Goal: Task Accomplishment & Management: Manage account settings

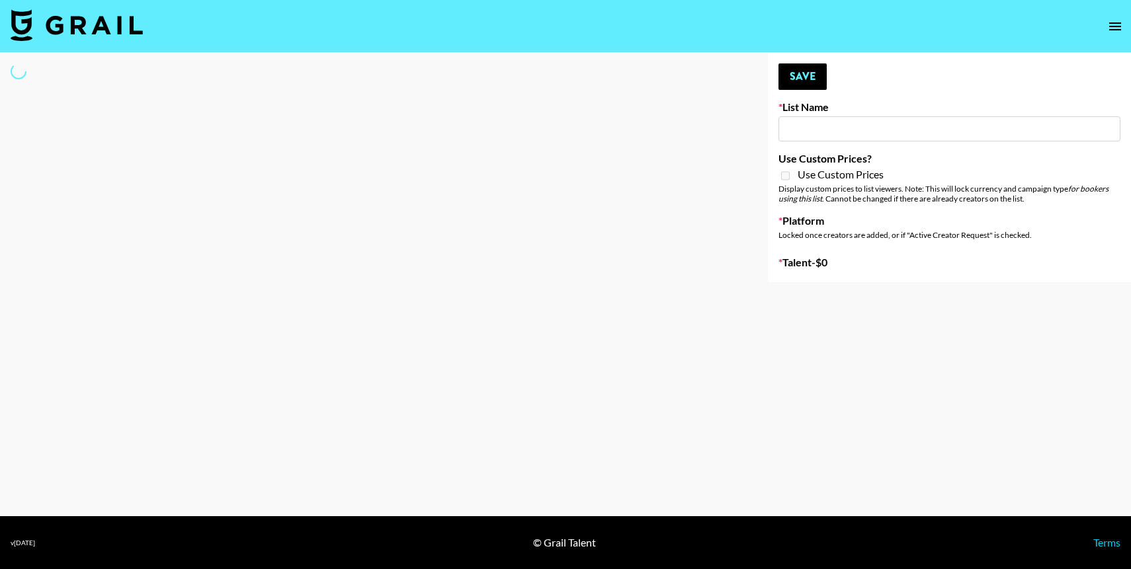
type input "New List"
select select "Song"
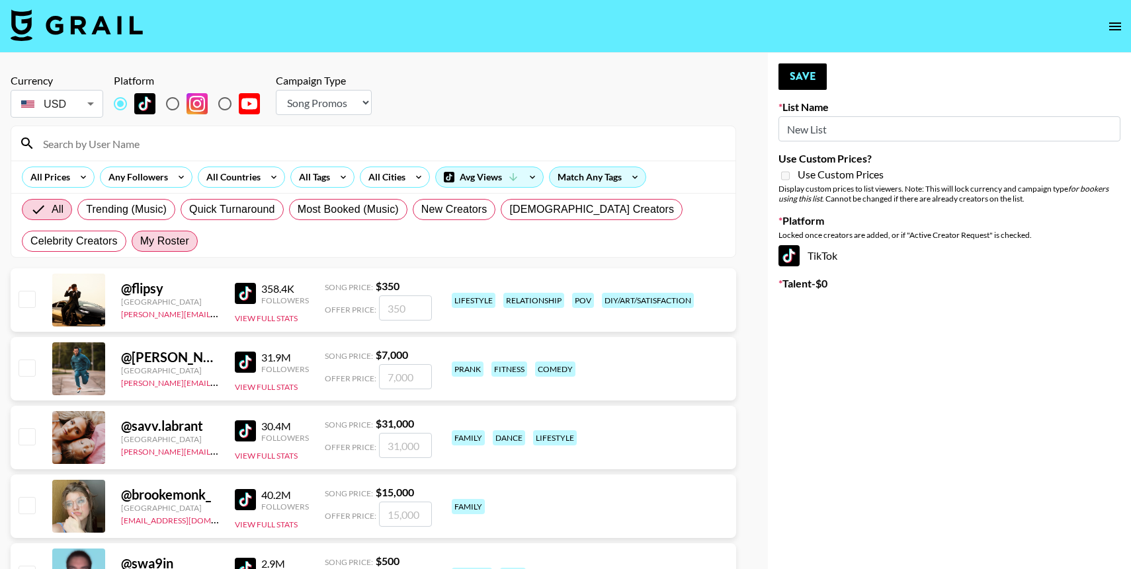
click at [140, 246] on span "My Roster" at bounding box center [164, 241] width 49 height 16
click at [140, 241] on input "My Roster" at bounding box center [140, 241] width 0 height 0
radio input "true"
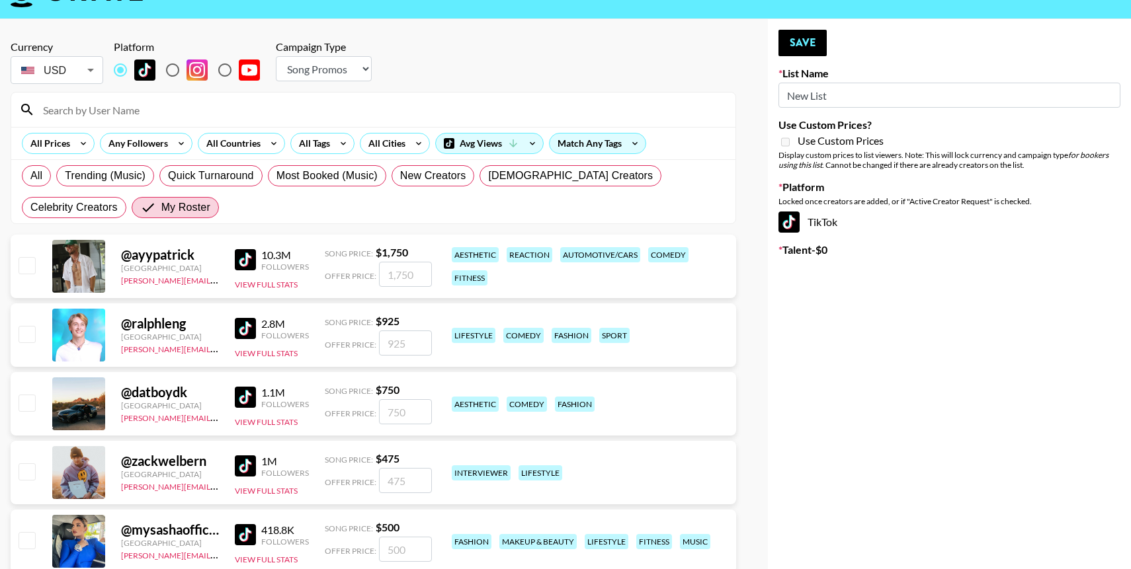
scroll to position [49, 0]
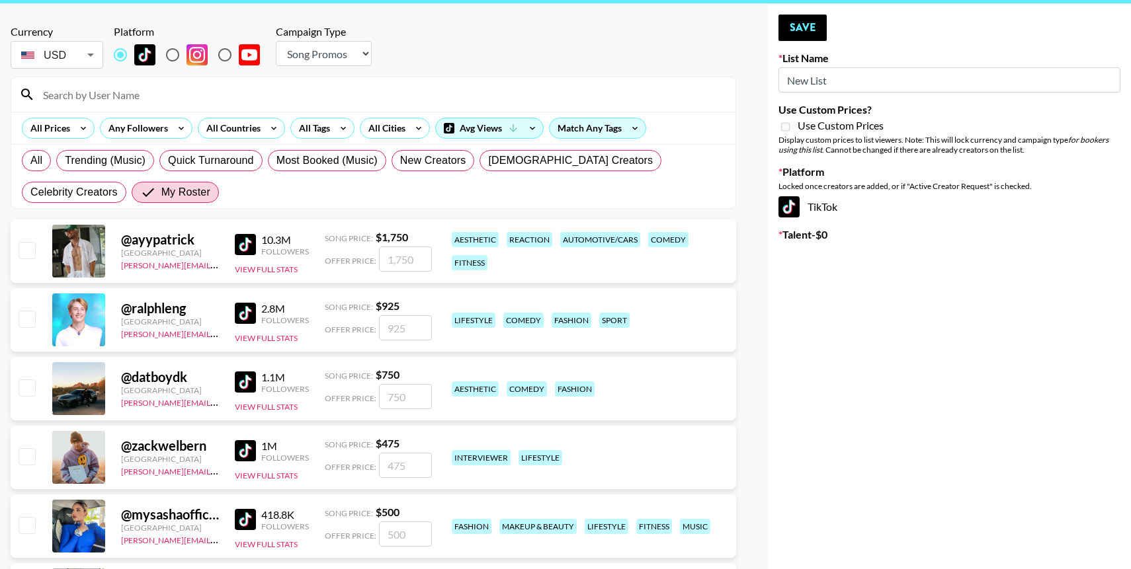
click at [21, 251] on input "checkbox" at bounding box center [27, 250] width 16 height 16
checkbox input "true"
type input "1750"
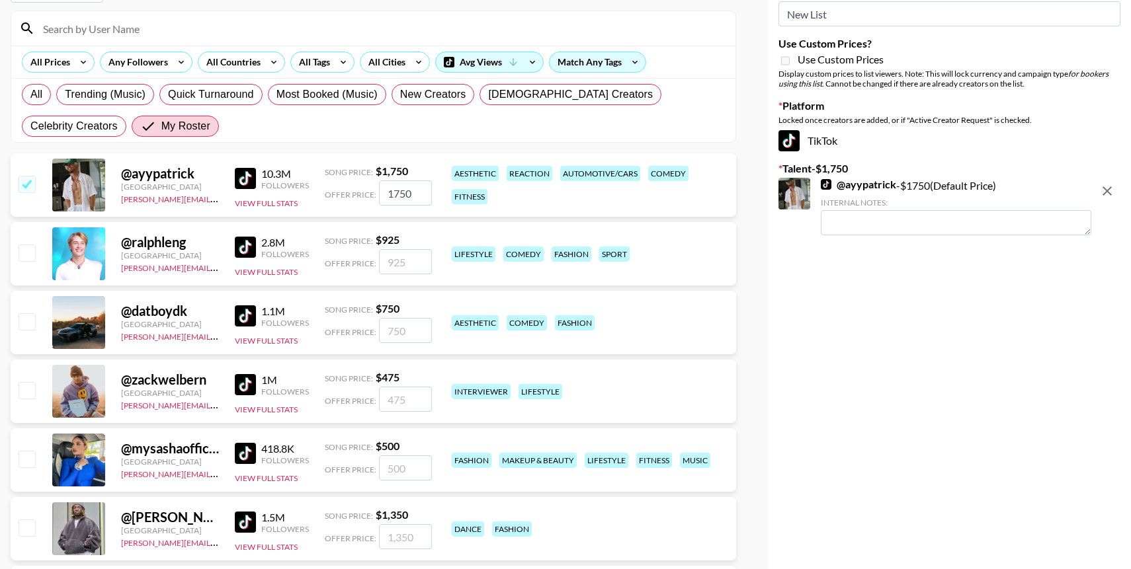
scroll to position [116, 0]
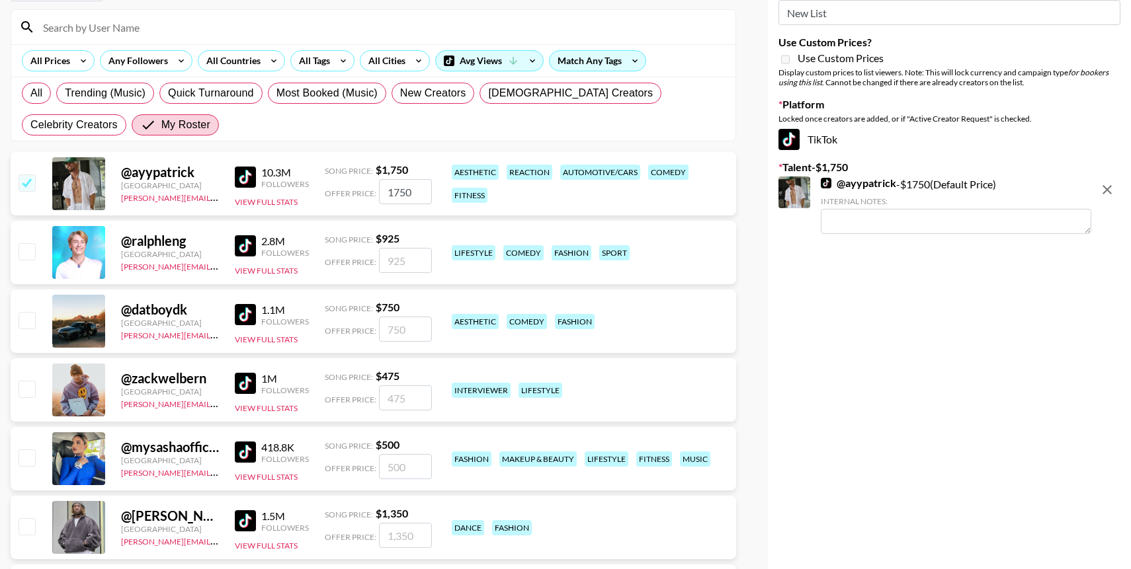
click at [26, 326] on input "checkbox" at bounding box center [27, 320] width 16 height 16
checkbox input "true"
type input "750"
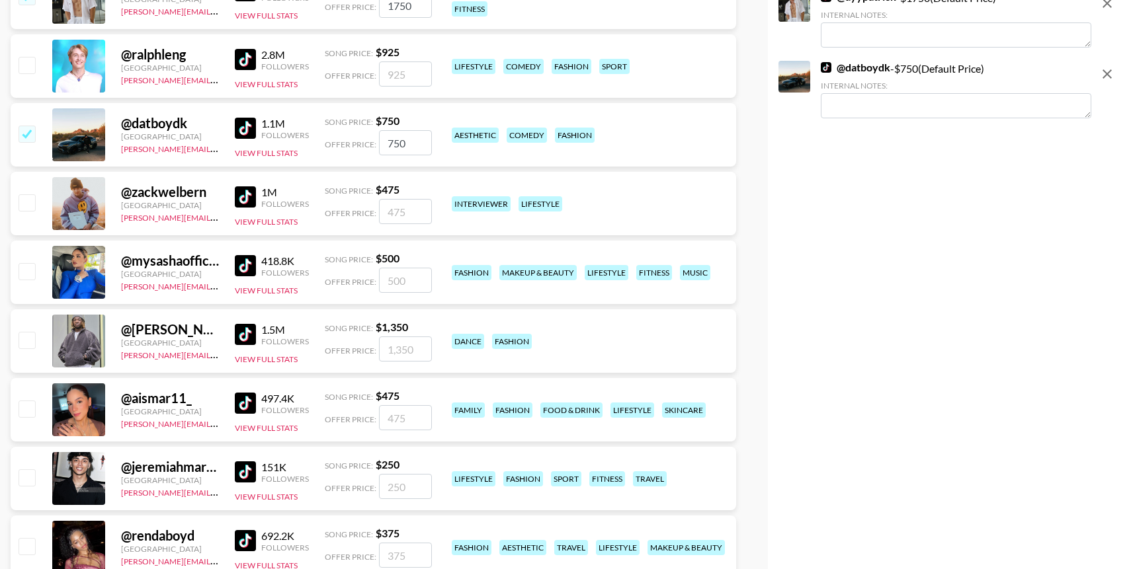
scroll to position [382, 0]
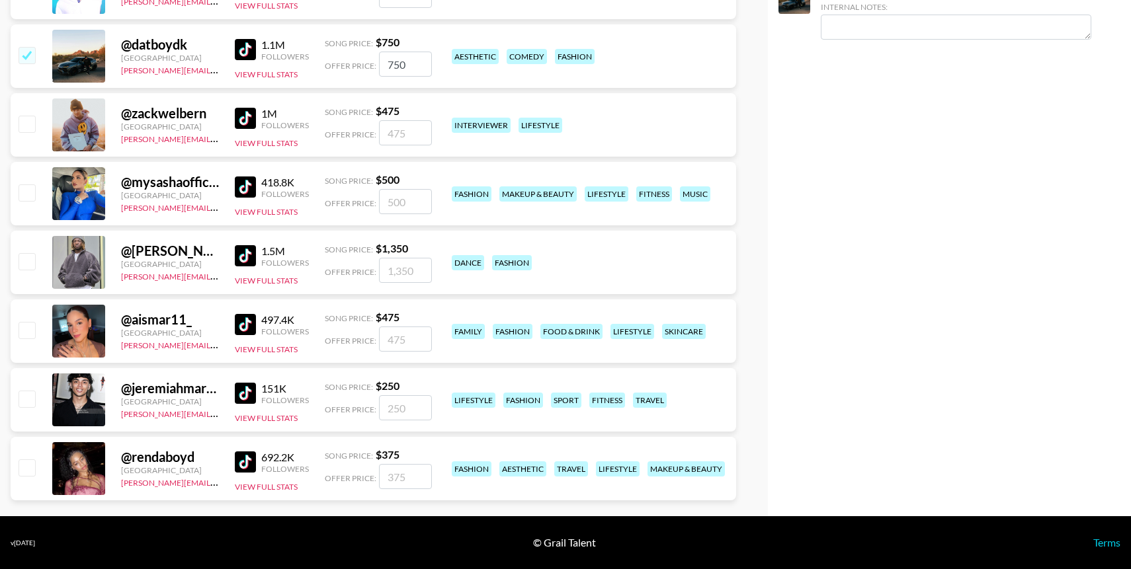
click at [34, 193] on input "checkbox" at bounding box center [27, 193] width 16 height 16
checkbox input "true"
type input "500"
click at [26, 330] on input "checkbox" at bounding box center [27, 330] width 16 height 16
checkbox input "true"
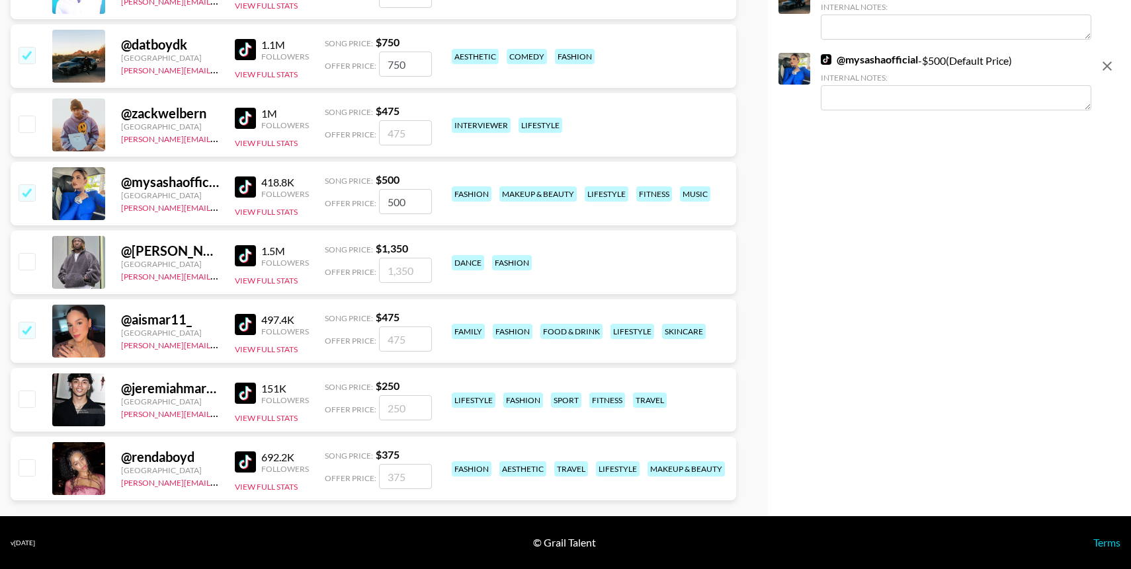
type input "475"
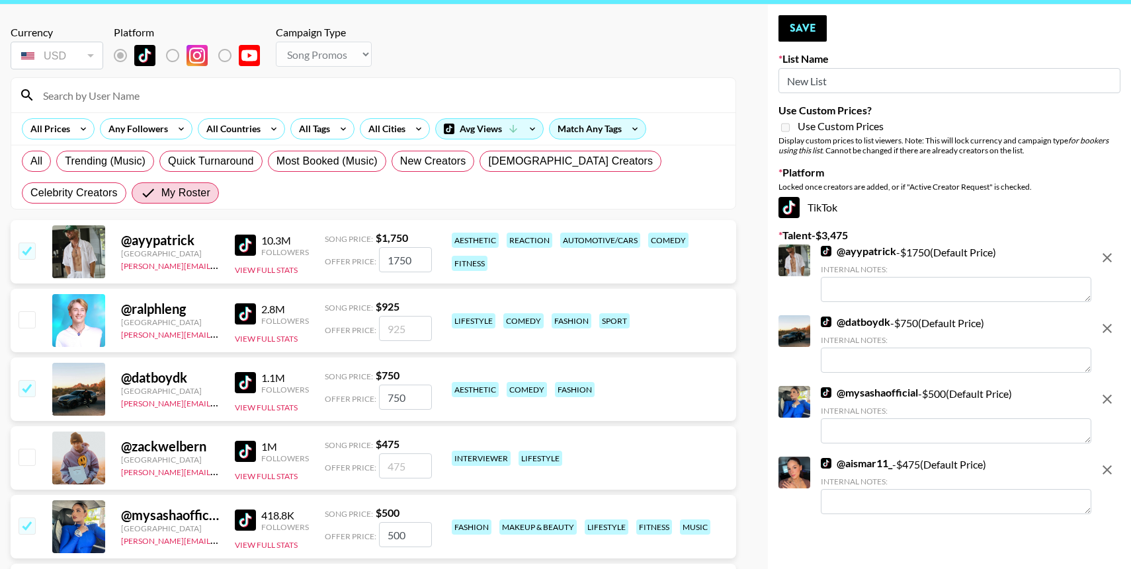
scroll to position [47, 0]
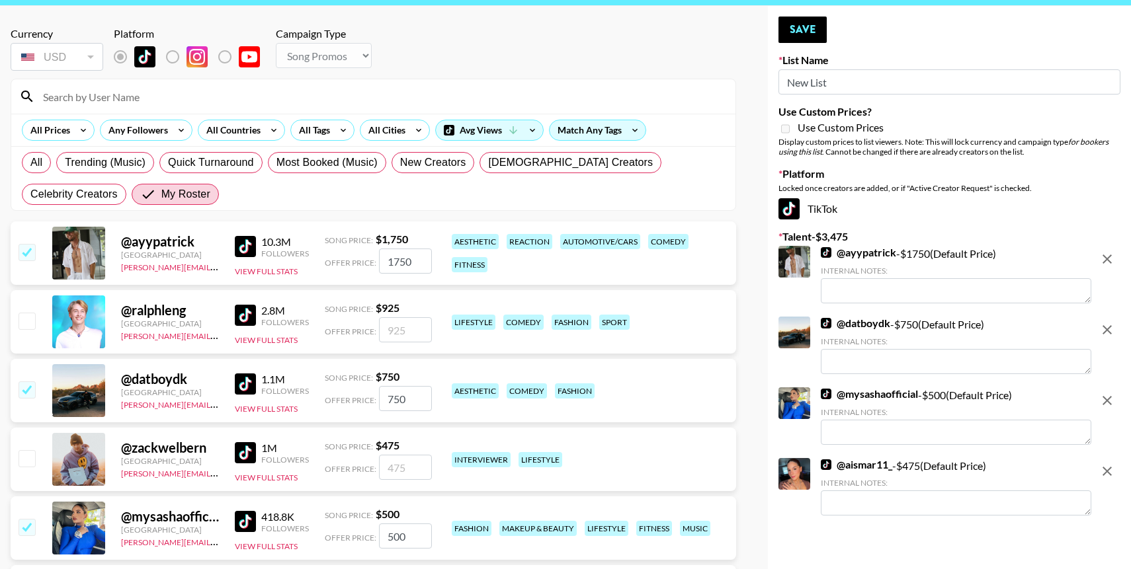
click at [386, 392] on input "750" at bounding box center [405, 398] width 53 height 25
type input "1750"
click at [394, 257] on input "1750" at bounding box center [405, 261] width 53 height 25
type input "3750"
click at [393, 395] on input "1750" at bounding box center [405, 398] width 53 height 25
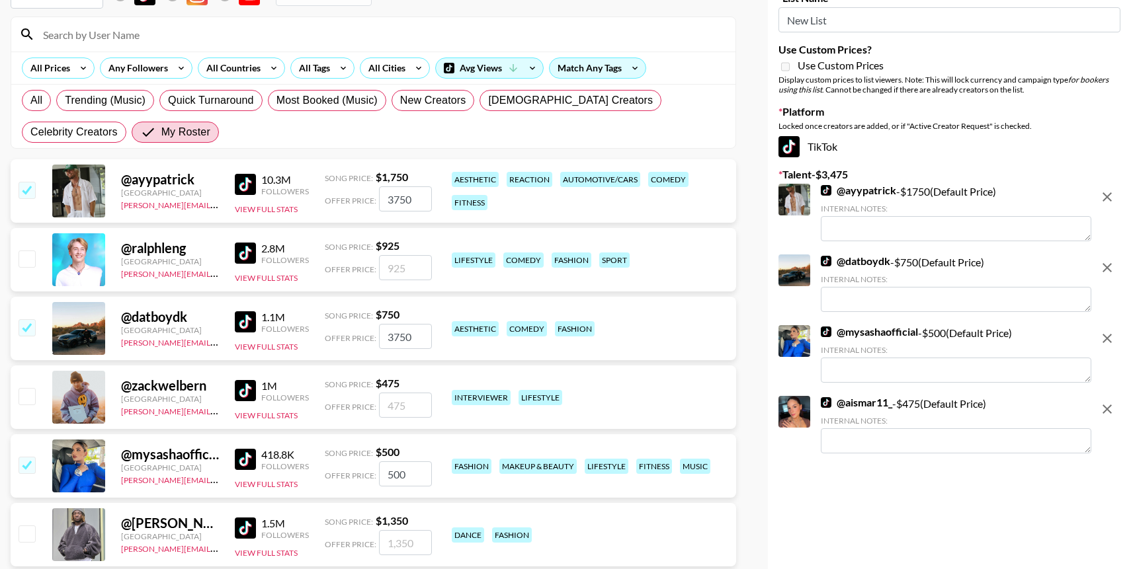
scroll to position [110, 0]
type input "3750"
click at [386, 469] on input "500" at bounding box center [405, 473] width 53 height 25
type input "2500"
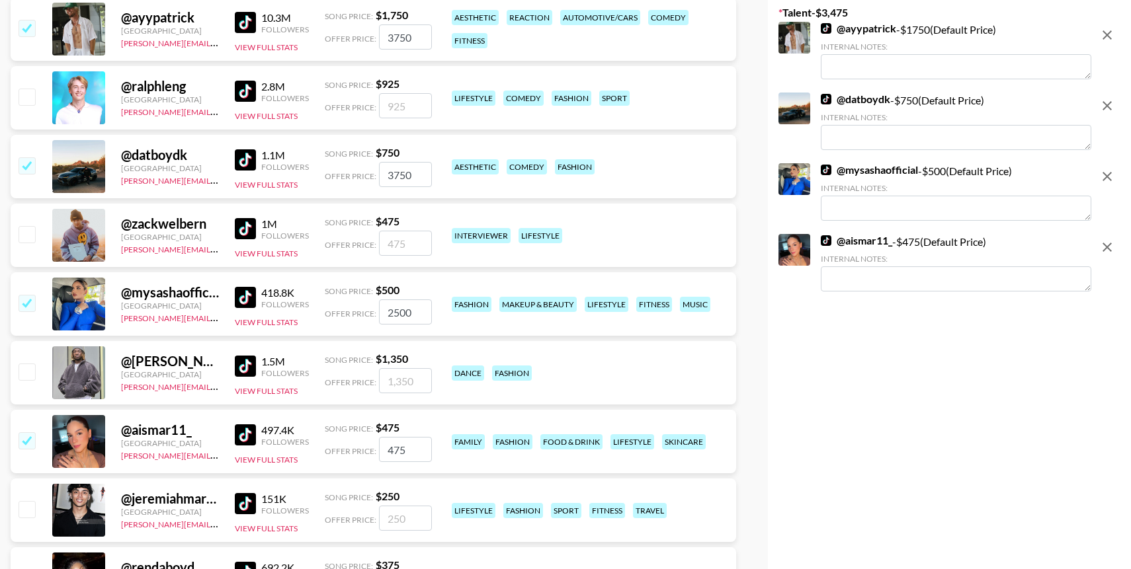
scroll to position [275, 0]
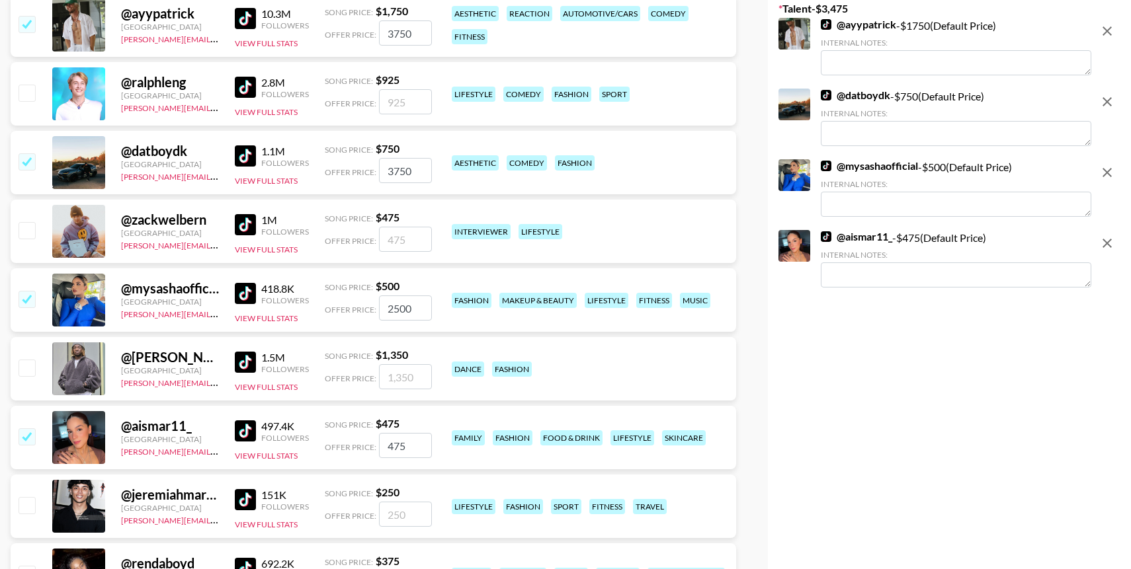
click at [386, 443] on input "475" at bounding box center [405, 445] width 53 height 25
type input "2475"
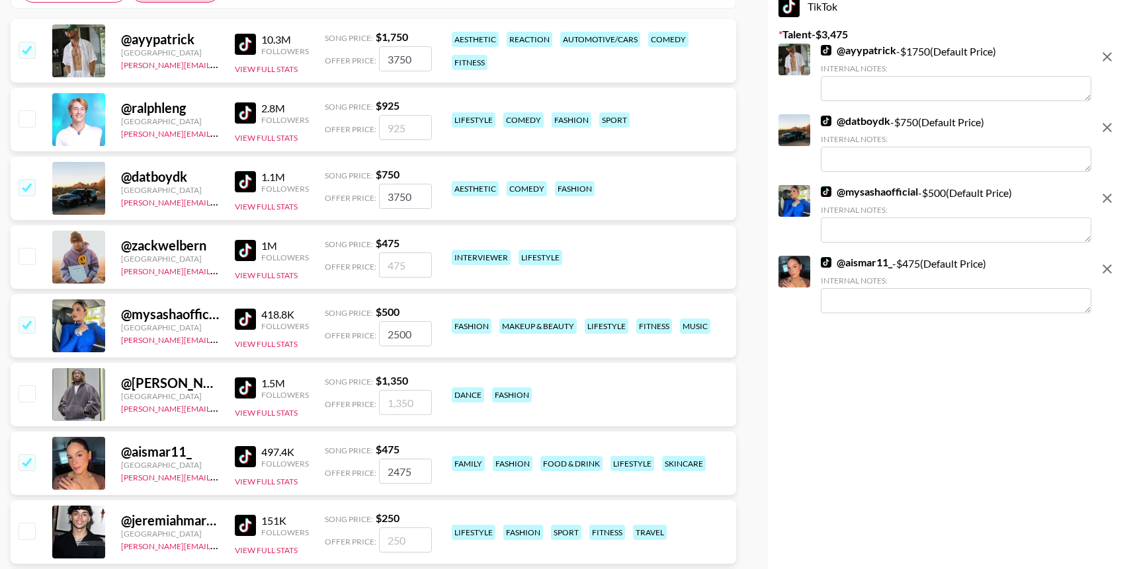
scroll to position [0, 0]
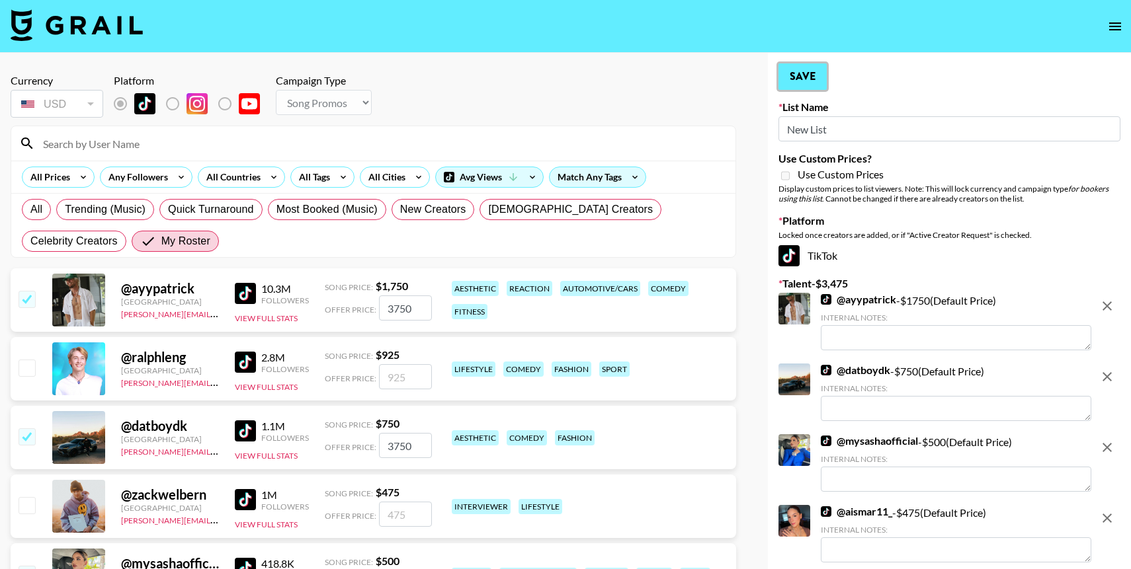
click at [808, 81] on button "Save" at bounding box center [802, 76] width 48 height 26
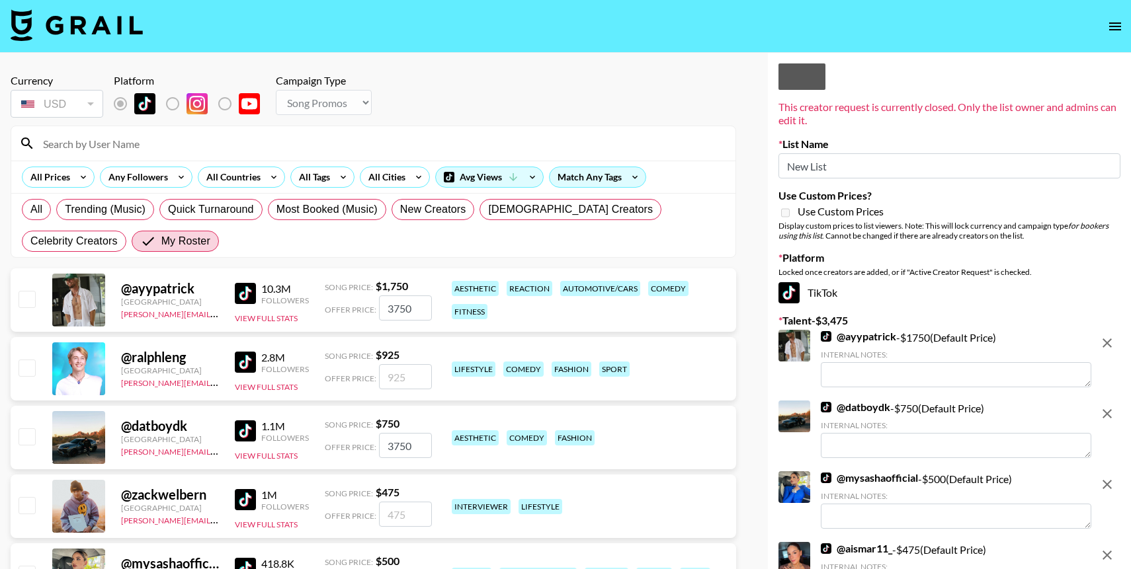
checkbox input "false"
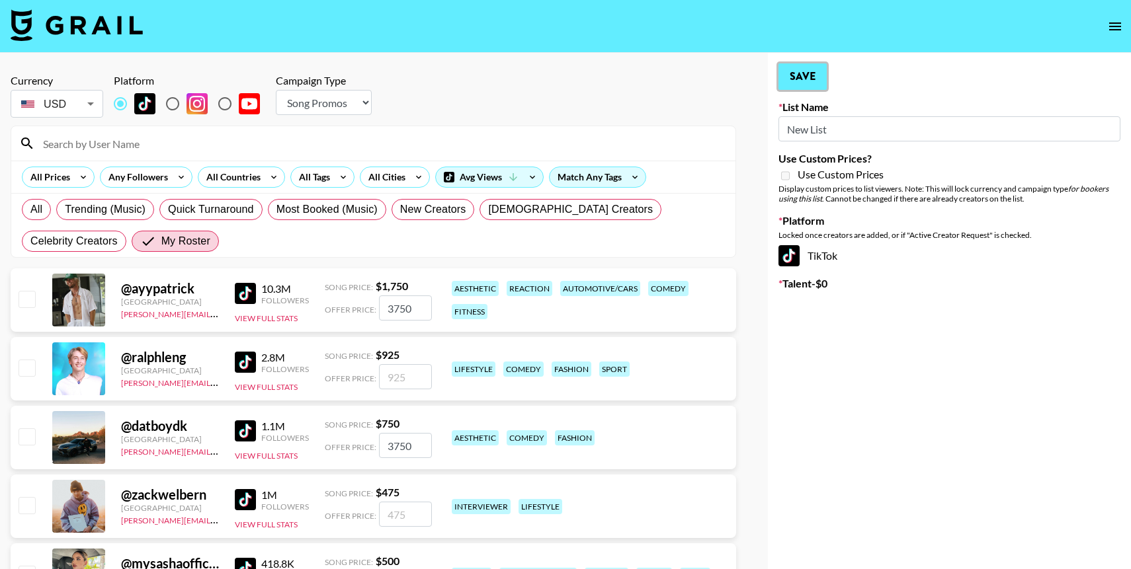
click at [805, 80] on button "Save" at bounding box center [802, 76] width 48 height 26
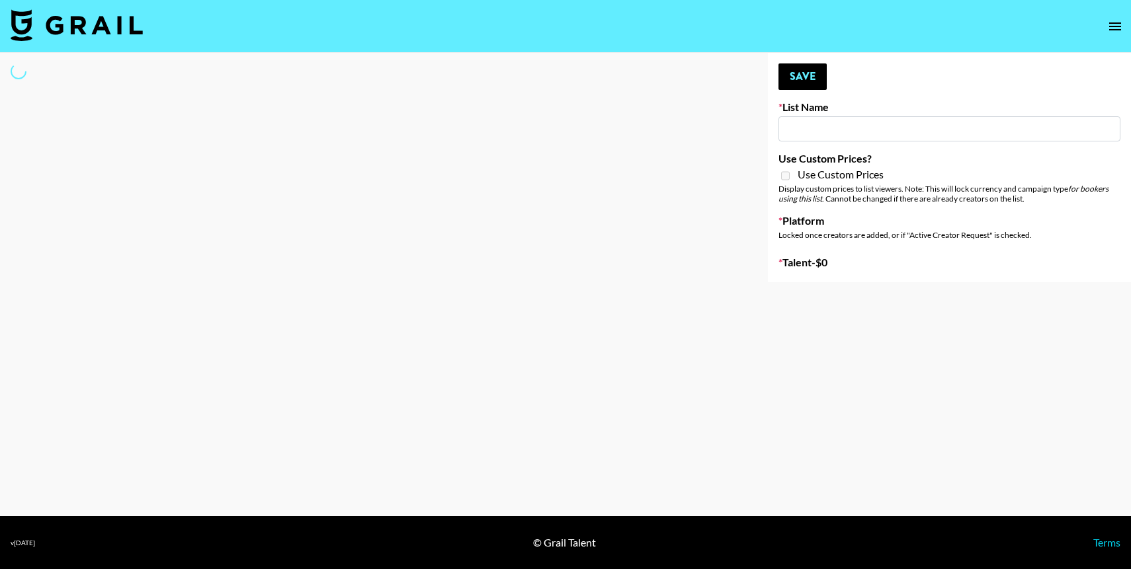
type input "New List"
select select "Song"
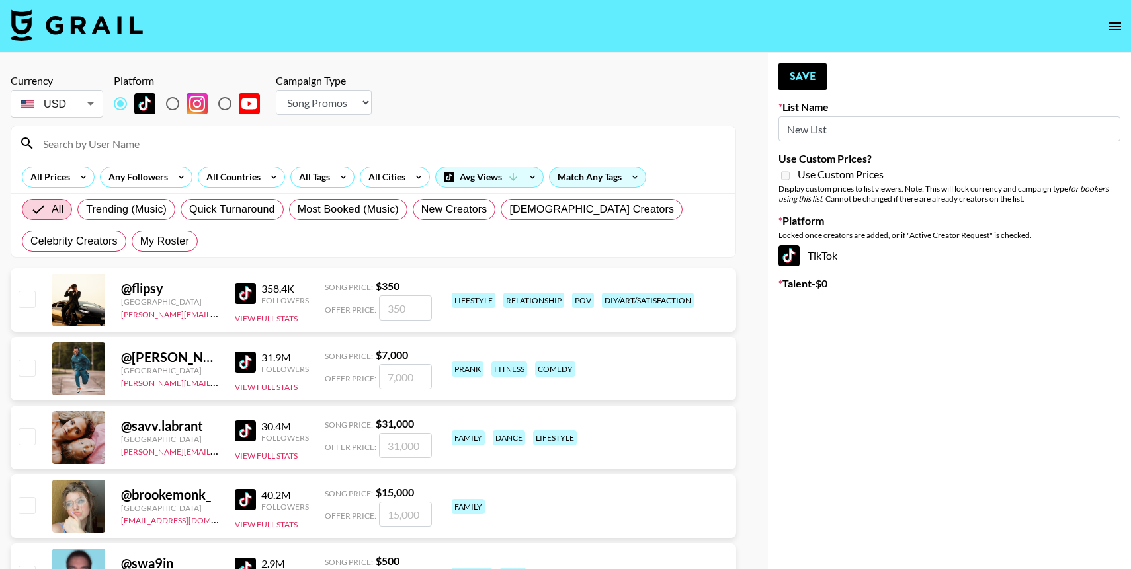
click at [126, 140] on input at bounding box center [381, 143] width 692 height 21
click at [235, 154] on div at bounding box center [373, 143] width 724 height 34
click at [140, 242] on span "My Roster" at bounding box center [164, 241] width 49 height 16
click at [140, 241] on input "My Roster" at bounding box center [140, 241] width 0 height 0
radio input "true"
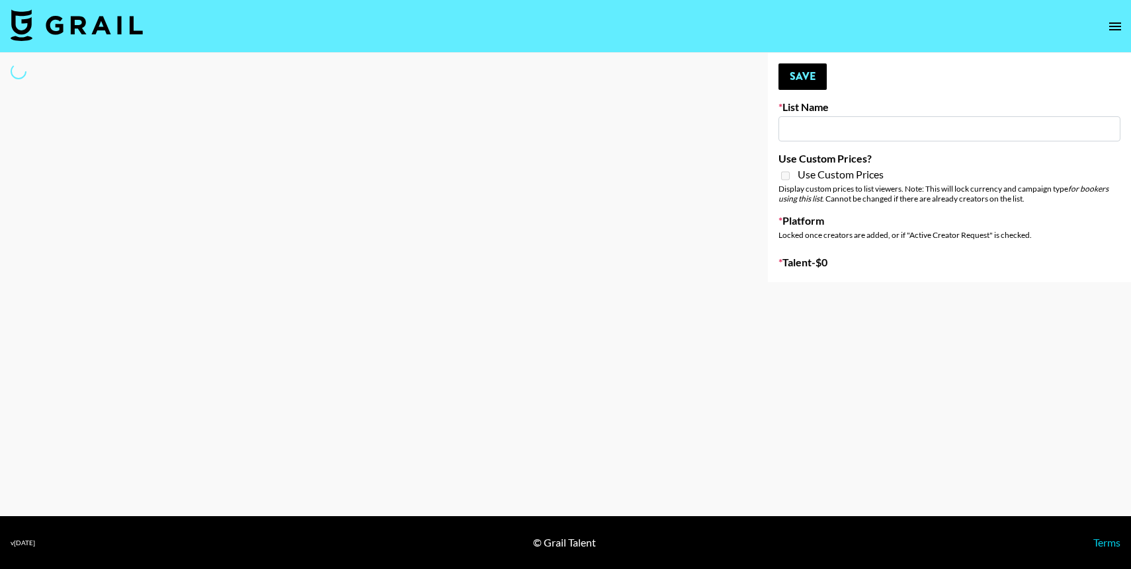
type input "New List"
select select "Song"
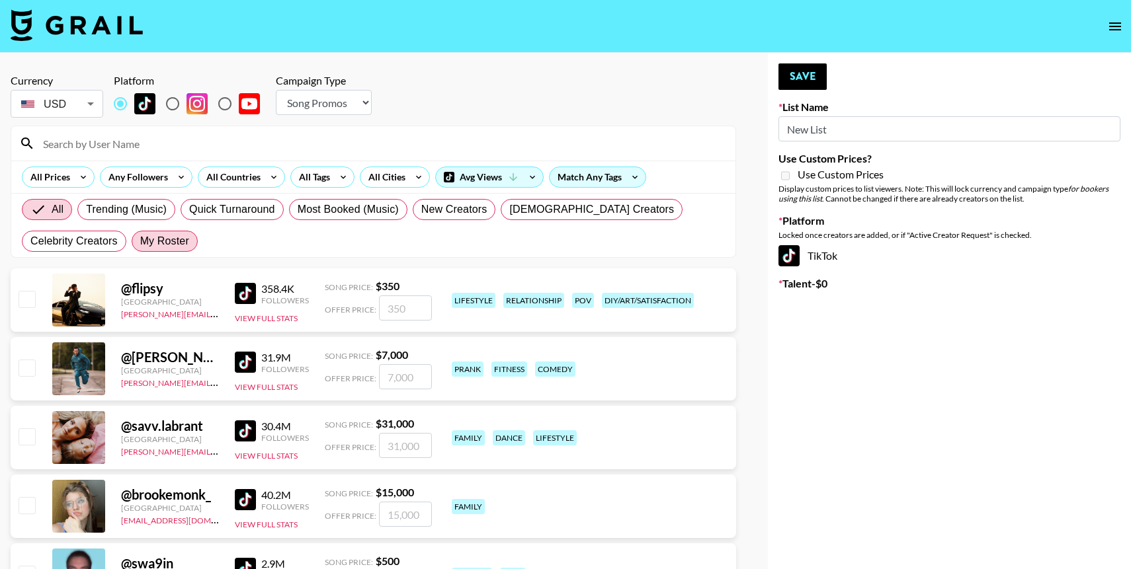
click at [140, 244] on span "My Roster" at bounding box center [164, 241] width 49 height 16
click at [140, 241] on input "My Roster" at bounding box center [140, 241] width 0 height 0
radio input "true"
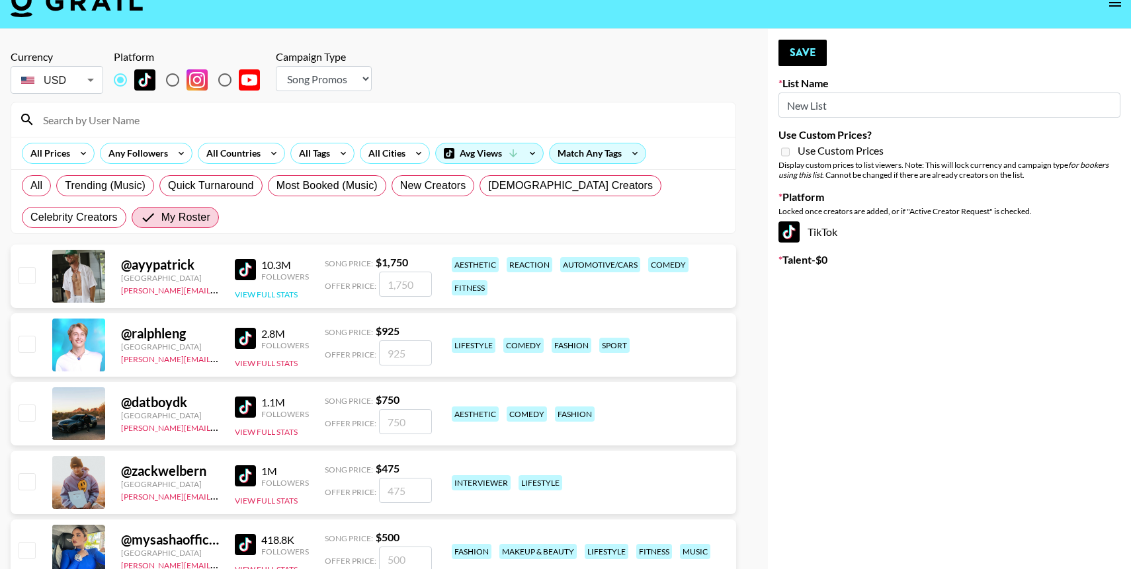
scroll to position [30, 0]
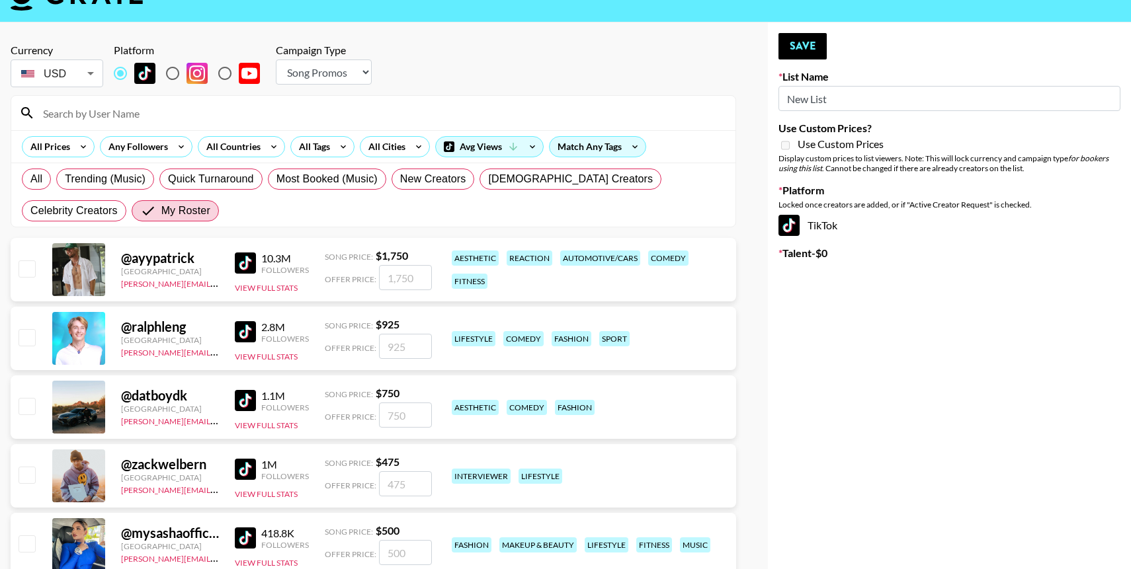
click at [32, 266] on input "checkbox" at bounding box center [27, 269] width 16 height 16
checkbox input "true"
click at [396, 280] on input "1750" at bounding box center [405, 277] width 53 height 25
type input "4750"
click at [20, 406] on input "checkbox" at bounding box center [27, 406] width 16 height 16
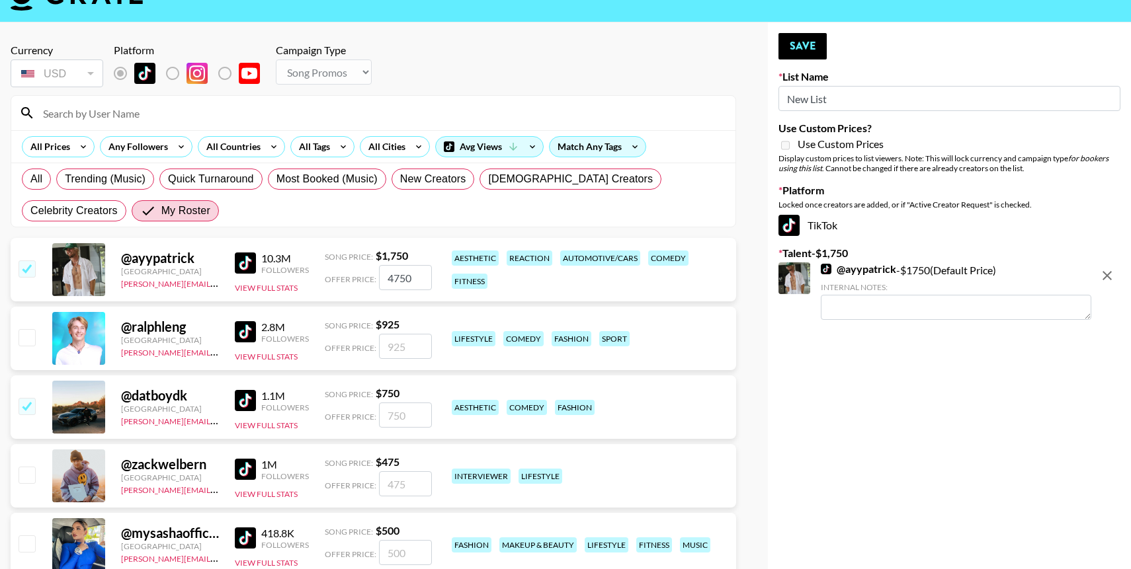
checkbox input "true"
click at [382, 415] on input "750" at bounding box center [405, 415] width 53 height 25
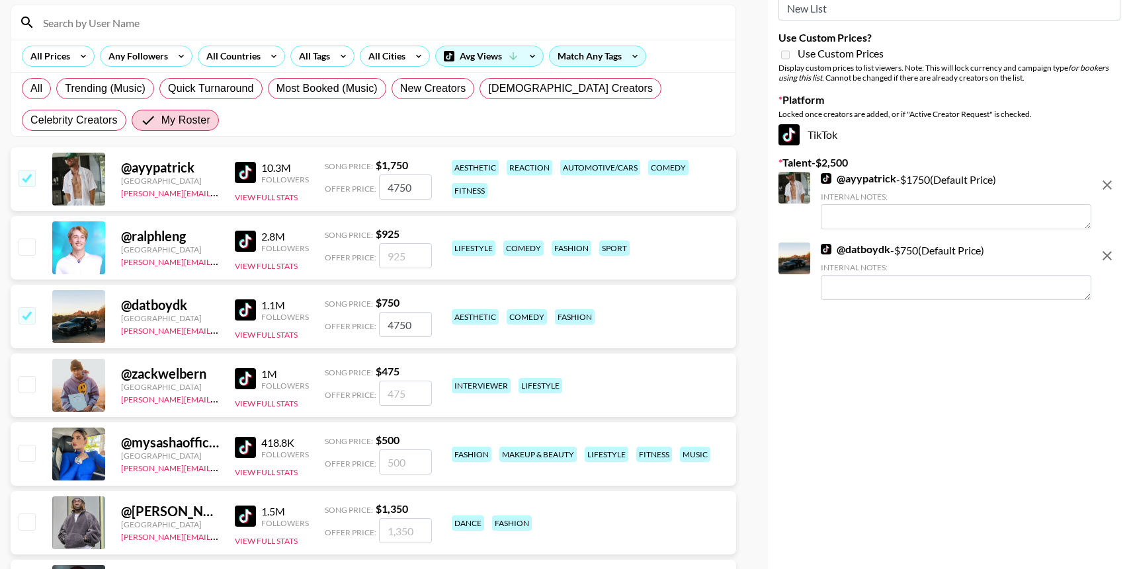
scroll to position [122, 0]
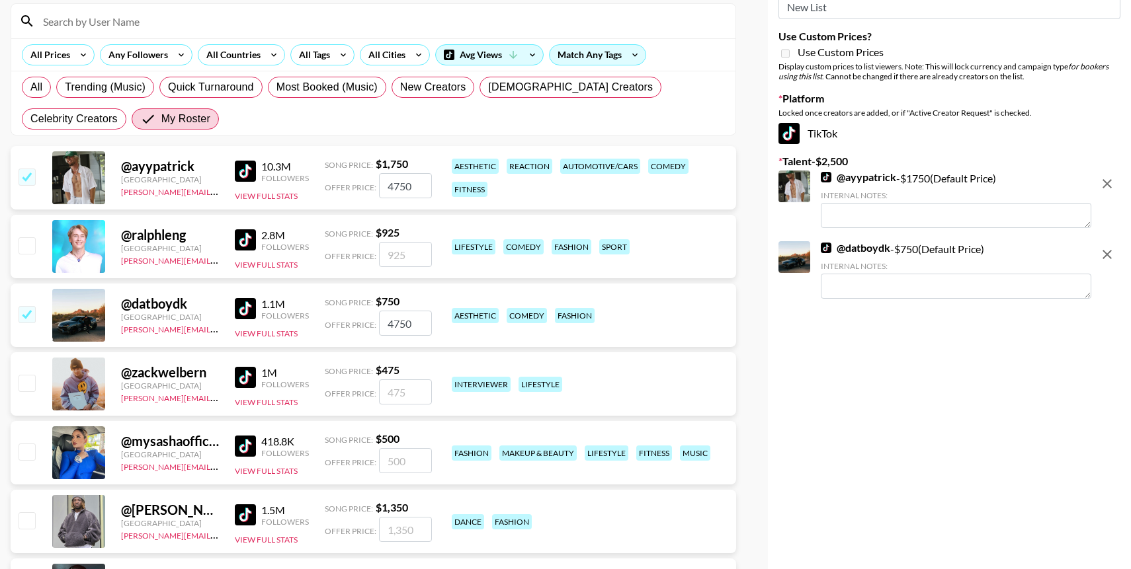
type input "4750"
click at [24, 451] on input "checkbox" at bounding box center [27, 452] width 16 height 16
checkbox input "true"
click at [388, 462] on input "500" at bounding box center [405, 460] width 53 height 25
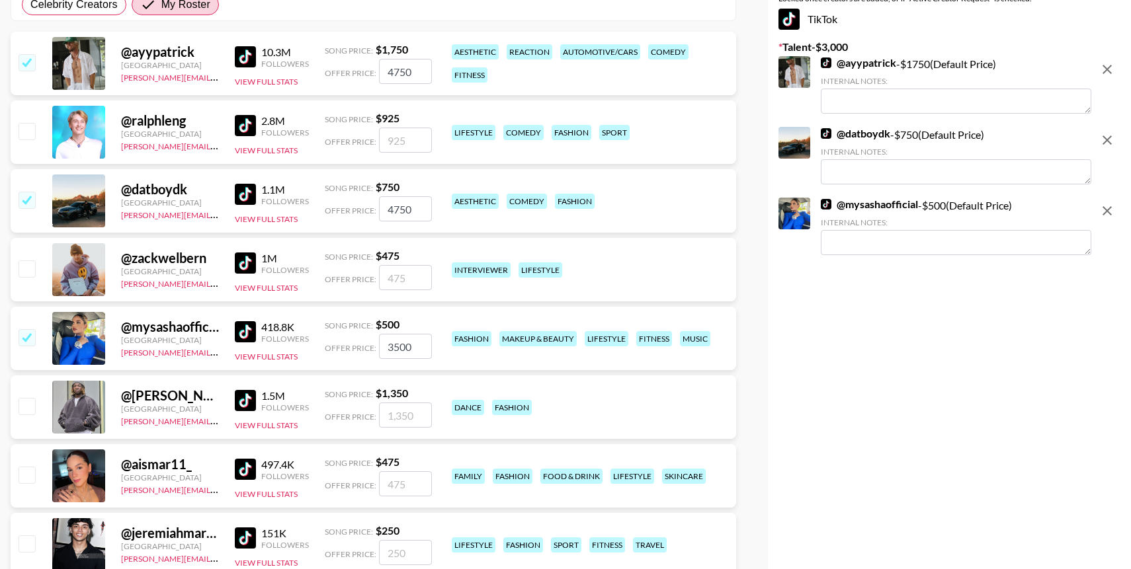
scroll to position [279, 0]
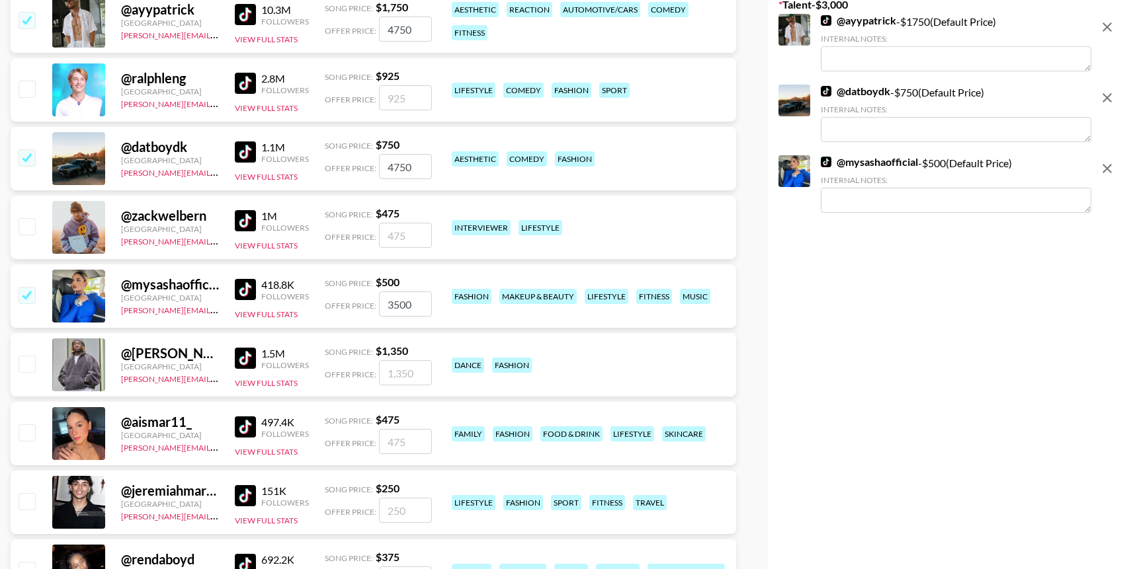
type input "3500"
click at [25, 436] on input "checkbox" at bounding box center [27, 433] width 16 height 16
checkbox input "true"
click at [386, 441] on input "475" at bounding box center [405, 441] width 53 height 25
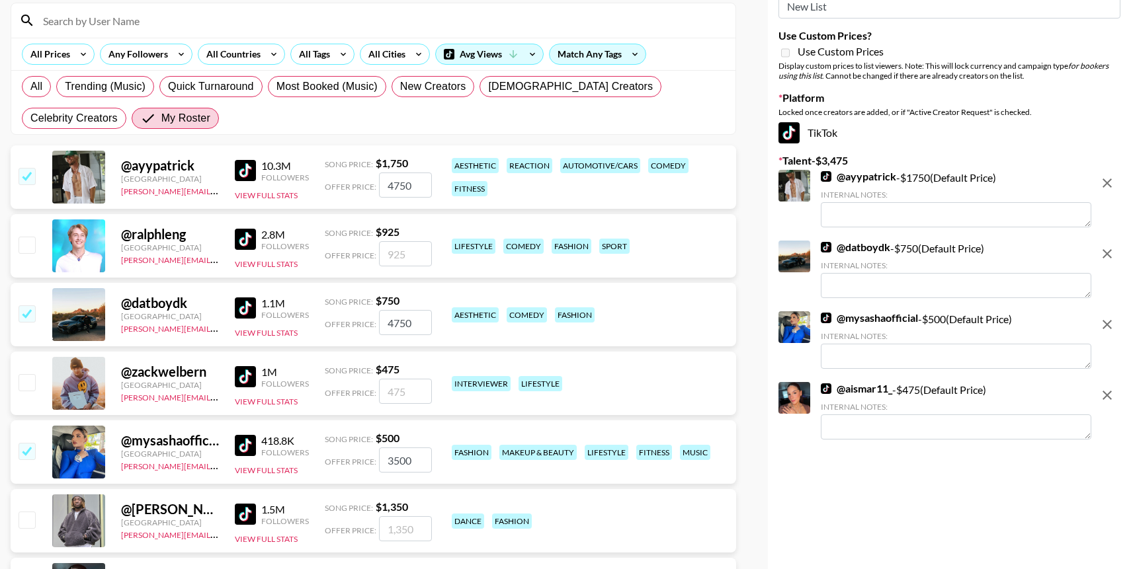
scroll to position [72, 0]
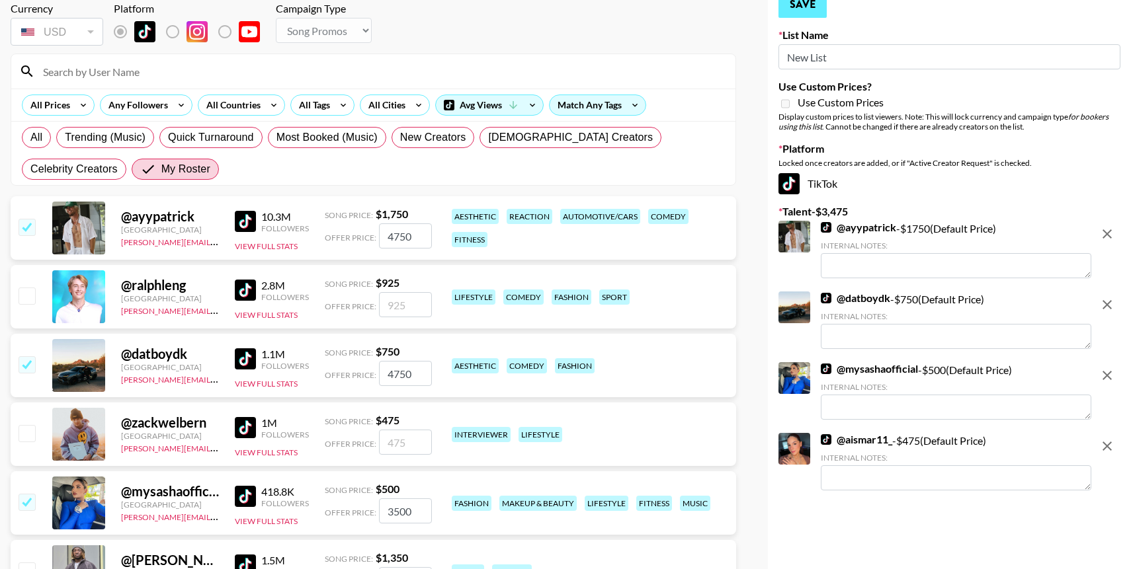
type input "2475"
click at [796, 12] on button "Save" at bounding box center [802, 4] width 48 height 26
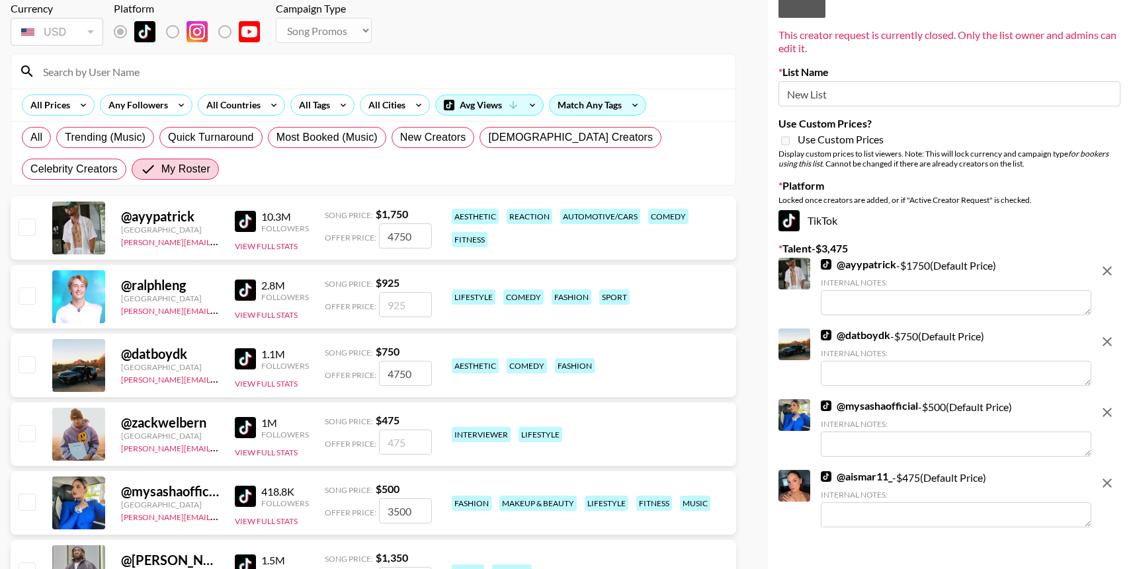
checkbox input "false"
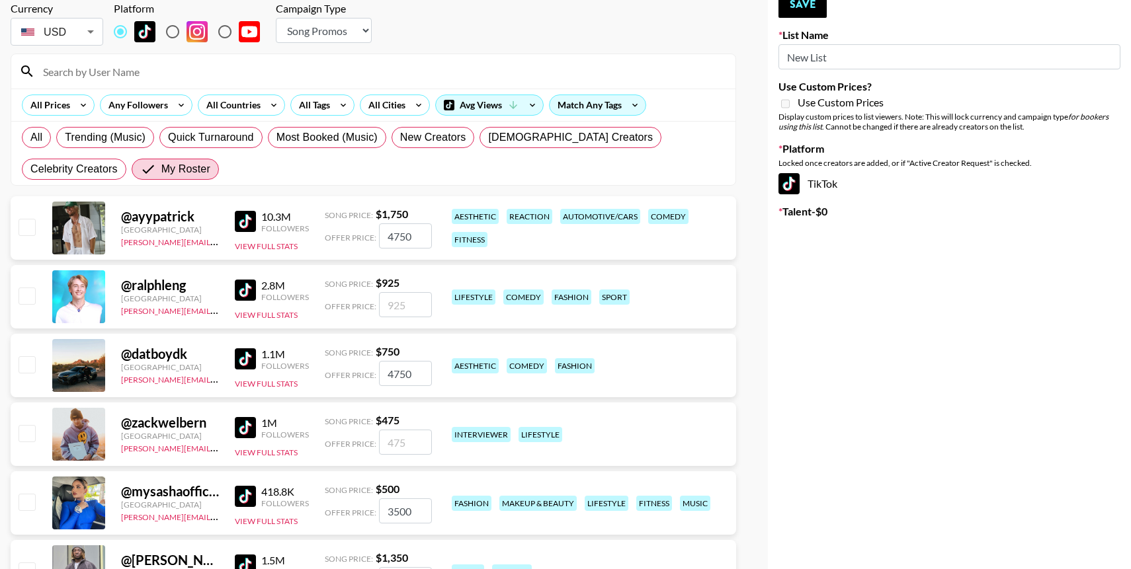
scroll to position [0, 0]
